Goal: Task Accomplishment & Management: Manage account settings

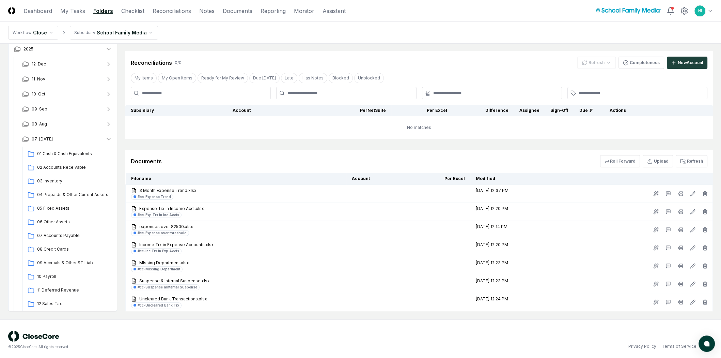
scroll to position [151, 0]
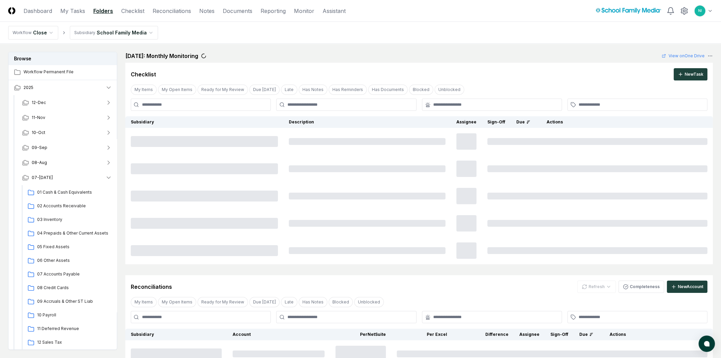
scroll to position [300, 0]
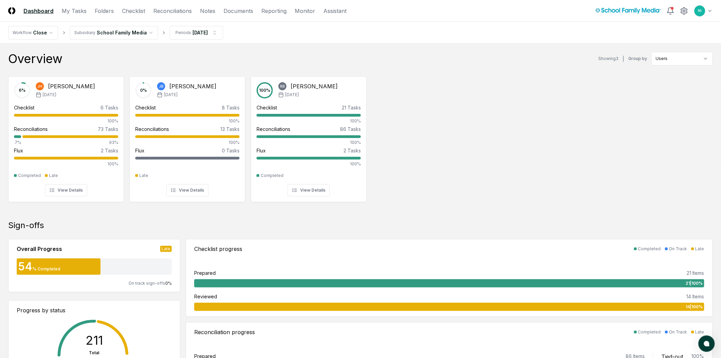
drag, startPoint x: 123, startPoint y: 11, endPoint x: 225, endPoint y: 74, distance: 120.8
click at [123, 11] on link "Checklist" at bounding box center [133, 11] width 23 height 8
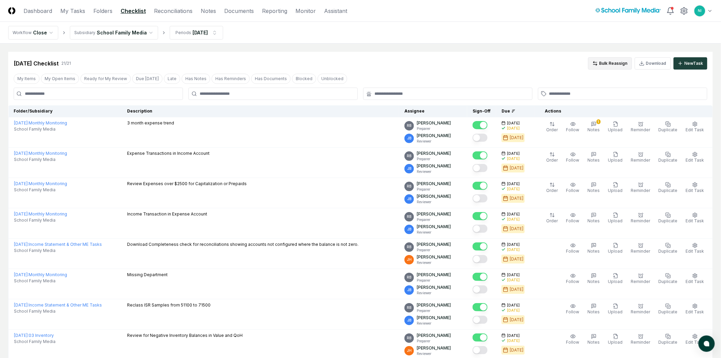
click at [621, 65] on button "Bulk Reassign" at bounding box center [610, 63] width 44 height 12
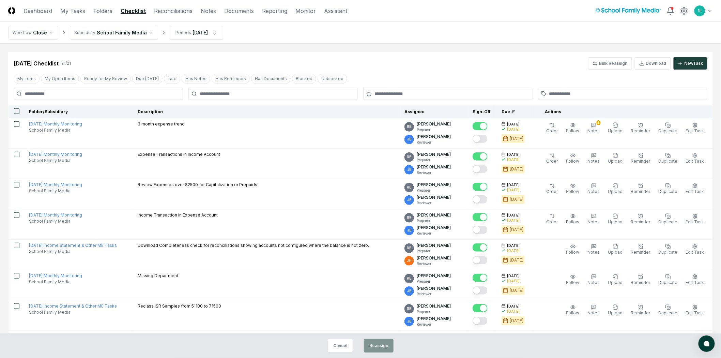
click at [18, 111] on button "button" at bounding box center [16, 110] width 5 height 5
click at [374, 343] on button "Reassign" at bounding box center [379, 346] width 30 height 14
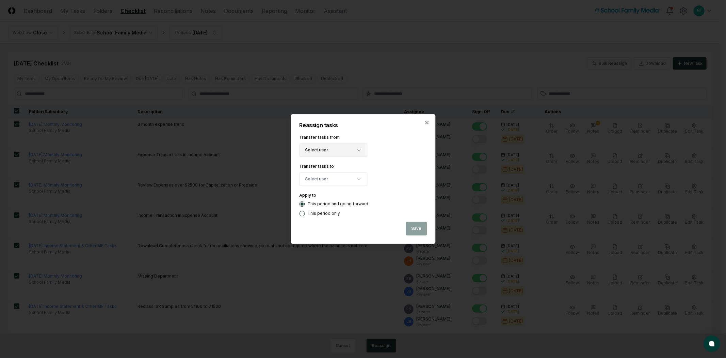
click at [335, 151] on button "Select user" at bounding box center [333, 150] width 68 height 14
click at [334, 201] on div "[PERSON_NAME]" at bounding box center [336, 201] width 33 height 6
click at [331, 176] on button "Select user" at bounding box center [333, 179] width 68 height 14
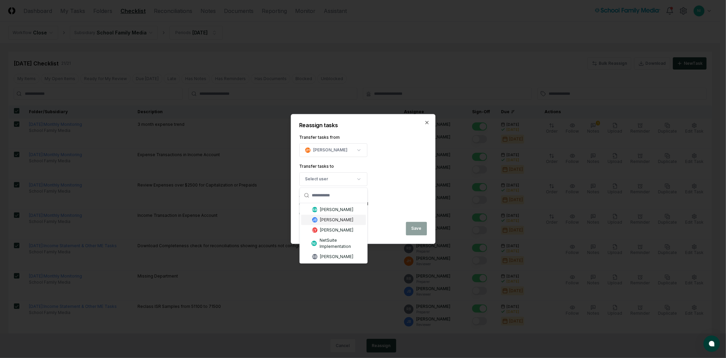
click at [337, 220] on div "[PERSON_NAME]" at bounding box center [336, 220] width 33 height 6
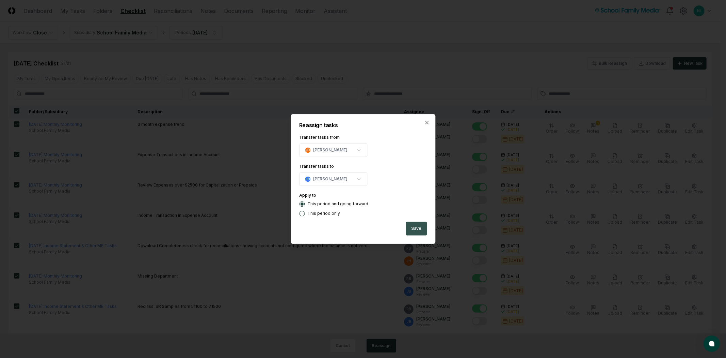
drag, startPoint x: 426, startPoint y: 227, endPoint x: 411, endPoint y: 227, distance: 15.0
click at [411, 227] on button "Save" at bounding box center [416, 229] width 21 height 14
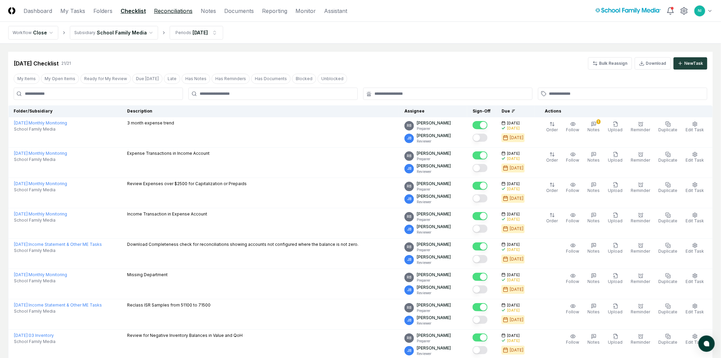
click at [175, 11] on link "Reconciliations" at bounding box center [173, 11] width 38 height 8
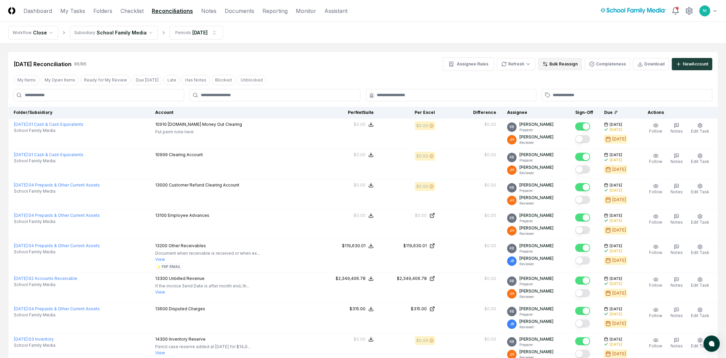
click at [551, 69] on button "Bulk Reassign" at bounding box center [560, 64] width 44 height 12
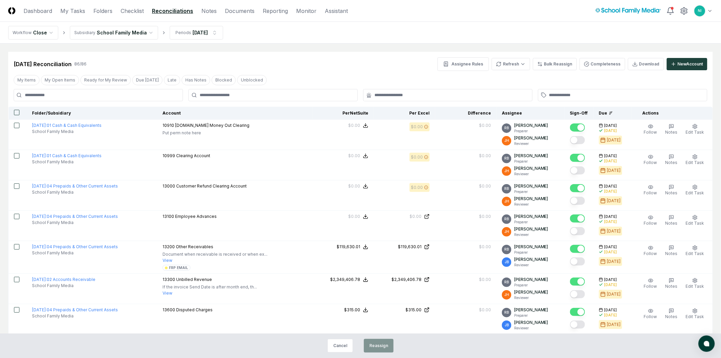
click at [19, 112] on th at bounding box center [18, 113] width 18 height 13
click at [16, 112] on button "button" at bounding box center [16, 112] width 5 height 5
click at [379, 347] on button "Reassign" at bounding box center [379, 346] width 30 height 14
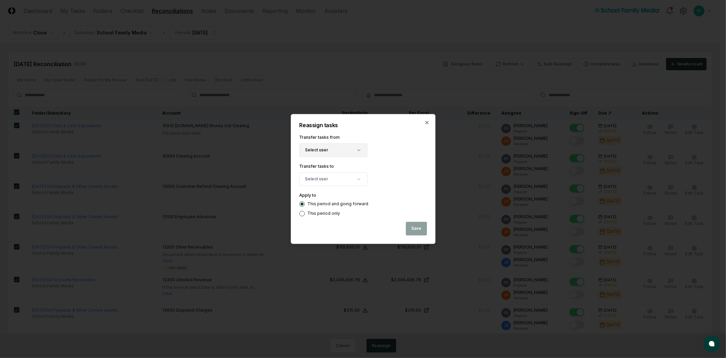
click at [330, 150] on button "Select user" at bounding box center [333, 150] width 68 height 14
click at [334, 180] on div "[PERSON_NAME]" at bounding box center [336, 180] width 33 height 6
click at [332, 177] on button "Select user" at bounding box center [333, 179] width 68 height 14
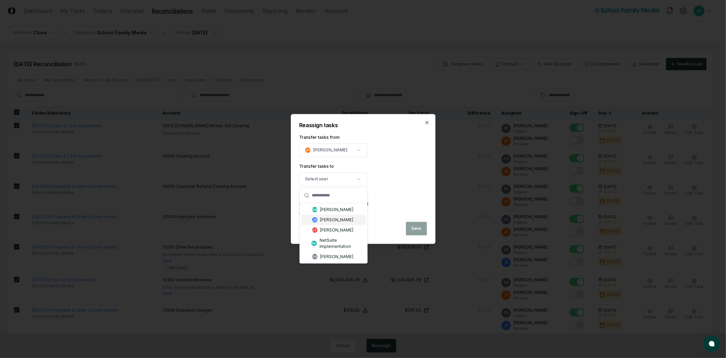
click at [331, 217] on div "[PERSON_NAME]" at bounding box center [336, 220] width 33 height 6
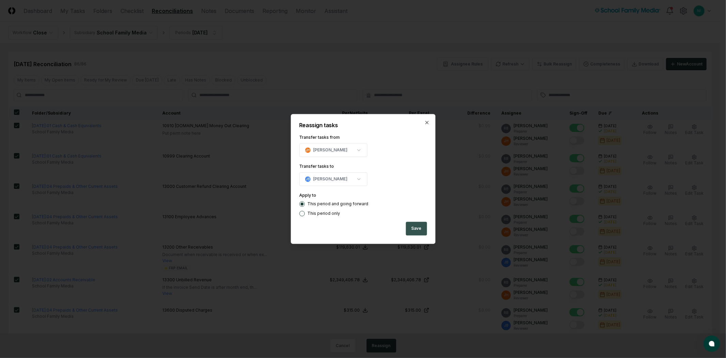
click at [414, 229] on button "Save" at bounding box center [416, 229] width 21 height 14
